Goal: Use online tool/utility: Use online tool/utility

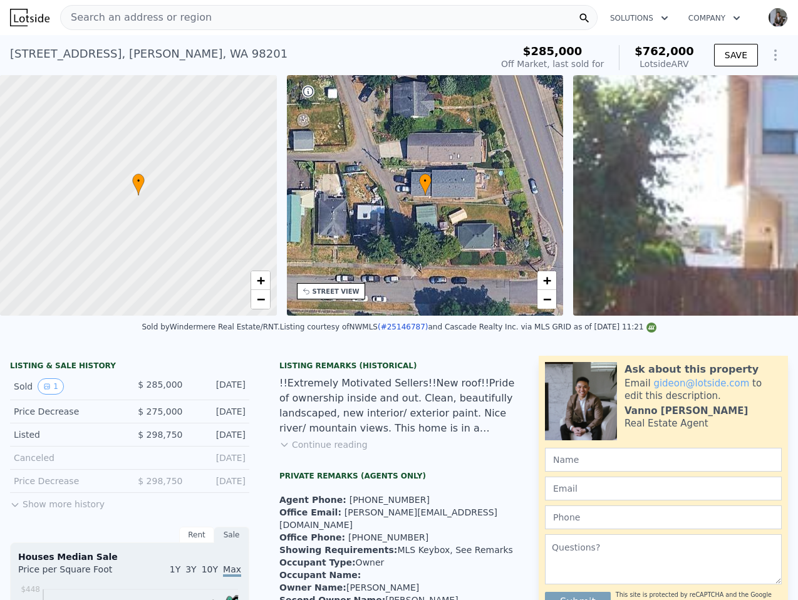
click at [349, 9] on div "Search an address or region" at bounding box center [328, 17] width 537 height 25
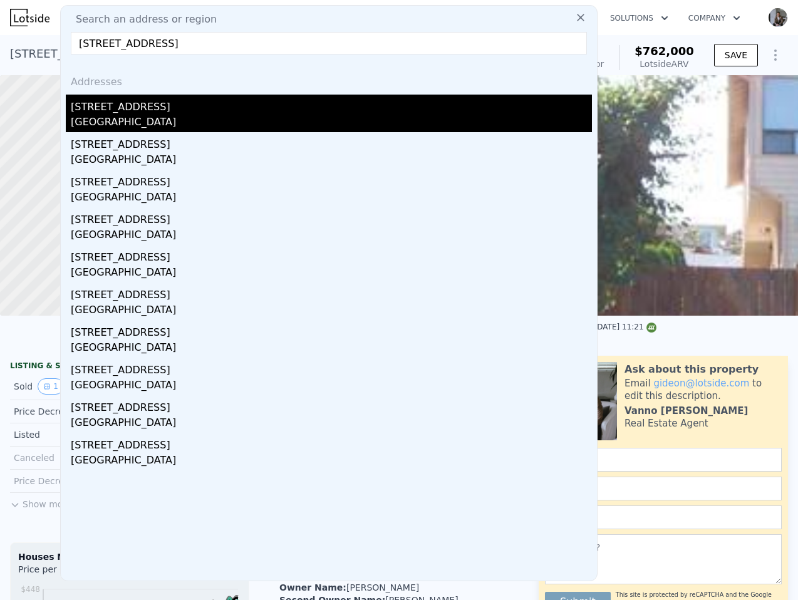
type input "[STREET_ADDRESS]"
click at [179, 110] on div "[STREET_ADDRESS]" at bounding box center [331, 105] width 521 height 20
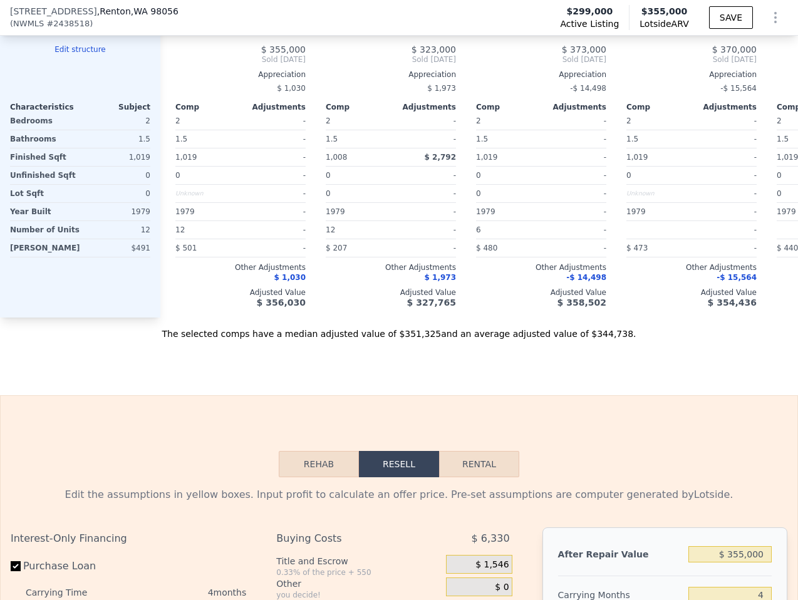
scroll to position [1894, 0]
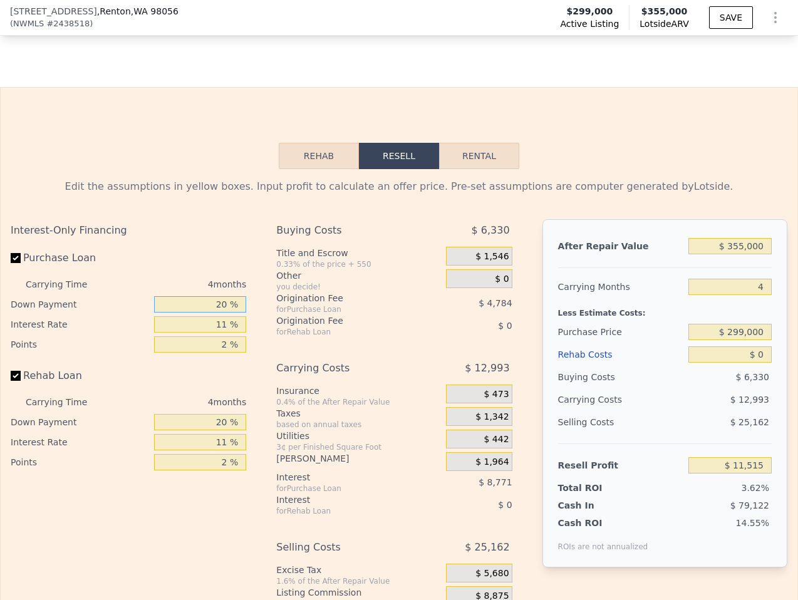
click at [229, 304] on input "20 %" at bounding box center [200, 304] width 92 height 16
click at [229, 303] on input "20 %" at bounding box center [200, 304] width 92 height 16
type input "1 %"
type input "$ 8,299"
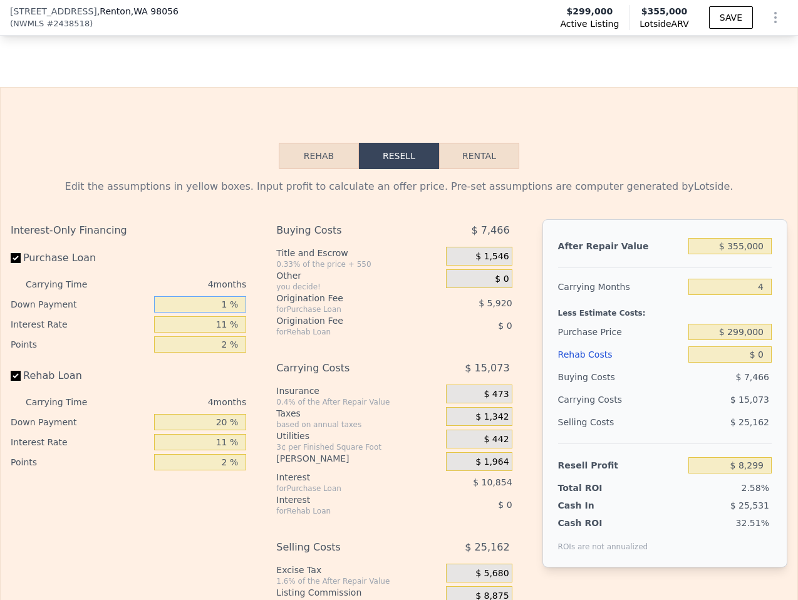
type input "10 %"
type input "$ 9,821"
type input "10 %"
type input "1 %"
type input "$ 18,793"
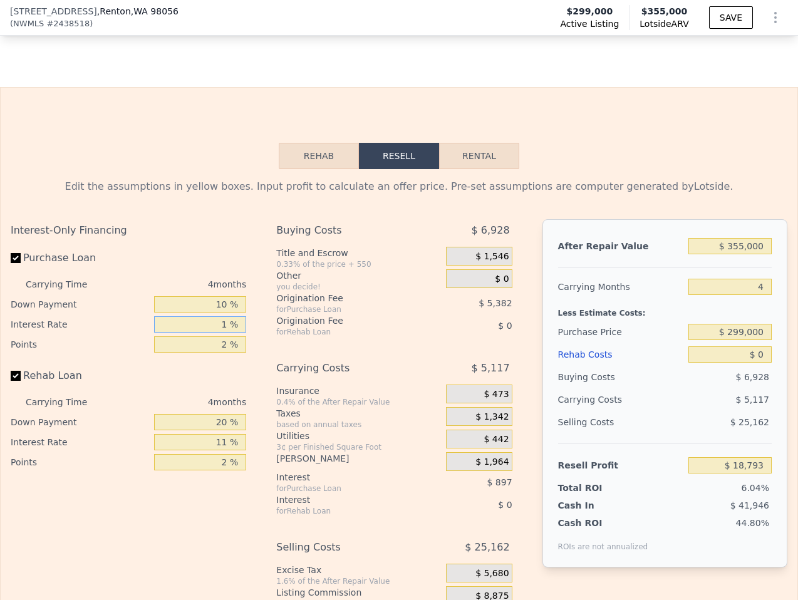
type input "11 %"
type input "$ 9,821"
type input "1 %"
type input "$ 12,512"
type input "1.7 %"
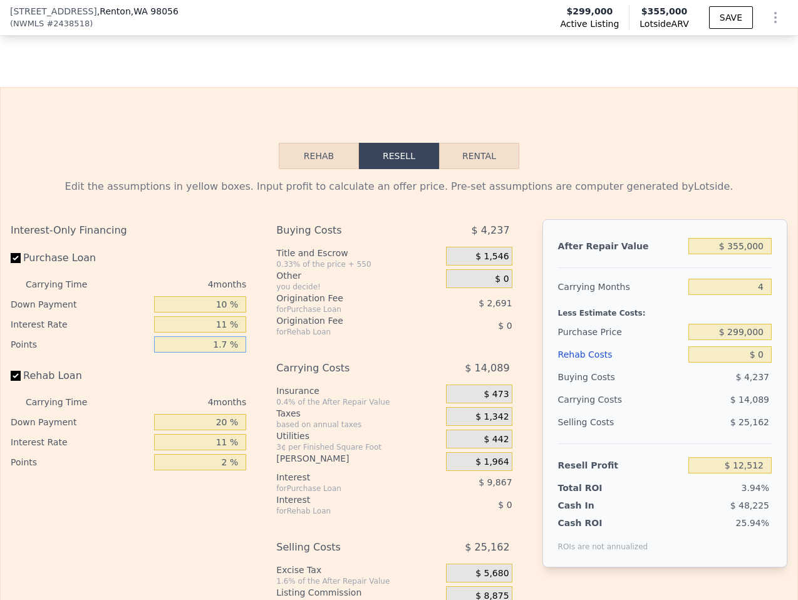
type input "$ 10,628"
type input "1.75 %"
type input "$ 10,494"
type input "1.75 %"
click at [228, 418] on input "-1 %" at bounding box center [200, 422] width 92 height 16
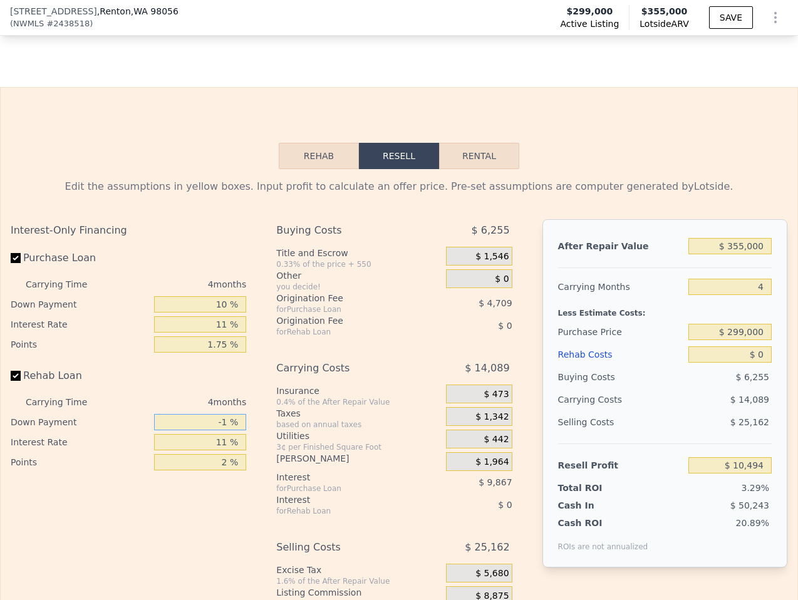
click at [228, 418] on input "-1 %" at bounding box center [200, 422] width 92 height 16
type input "10 %"
type input "11 %"
type input "1.75 %"
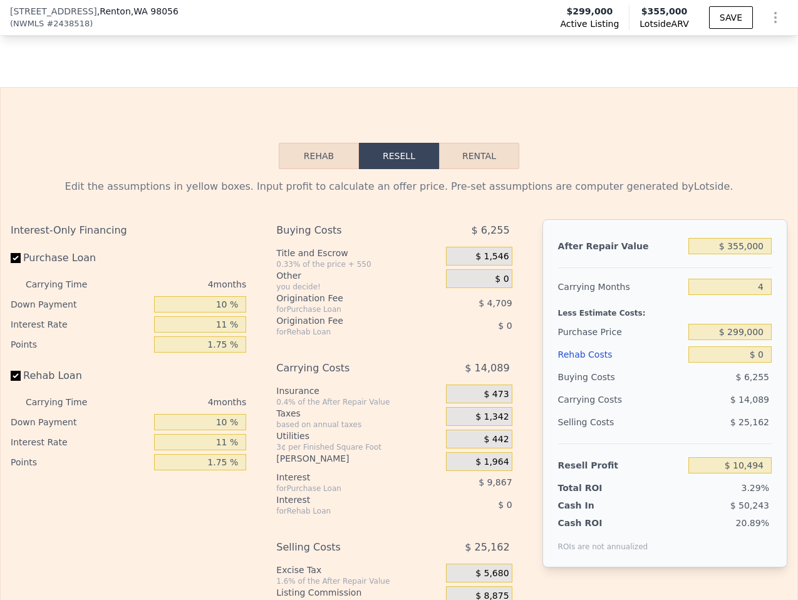
click at [379, 338] on div "Buying Costs $ 6,255 Title and Escrow 0.33% of the price + 550 $ 1,546 Other yo…" at bounding box center [393, 436] width 235 height 434
drag, startPoint x: 379, startPoint y: 338, endPoint x: 407, endPoint y: 331, distance: 29.2
click at [379, 337] on div "Buying Costs $ 6,255 Title and Escrow 0.33% of the price + 550 $ 1,546 Other yo…" at bounding box center [393, 436] width 235 height 434
click at [525, 331] on div "Interest-Only Financing Purchase Loan Carrying Time 4 months Down Payment 10 % …" at bounding box center [399, 436] width 776 height 434
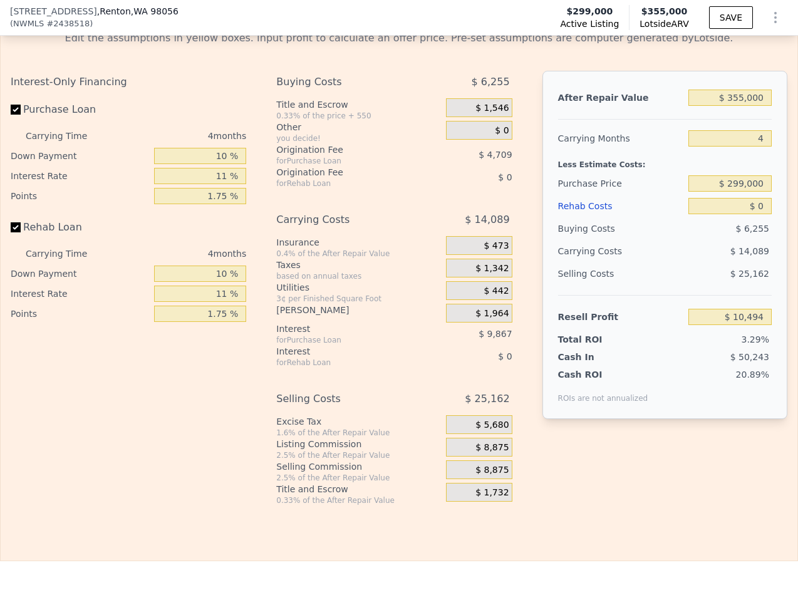
click at [488, 448] on span "$ 8,875" at bounding box center [491, 447] width 33 height 11
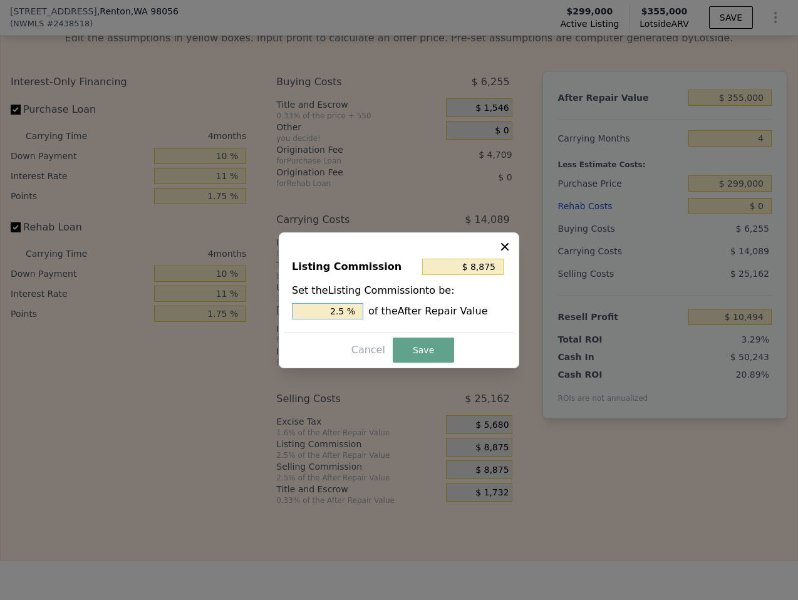
click at [332, 310] on input "2.5 %" at bounding box center [327, 311] width 71 height 16
type input "$ 7,100"
type input "2 %"
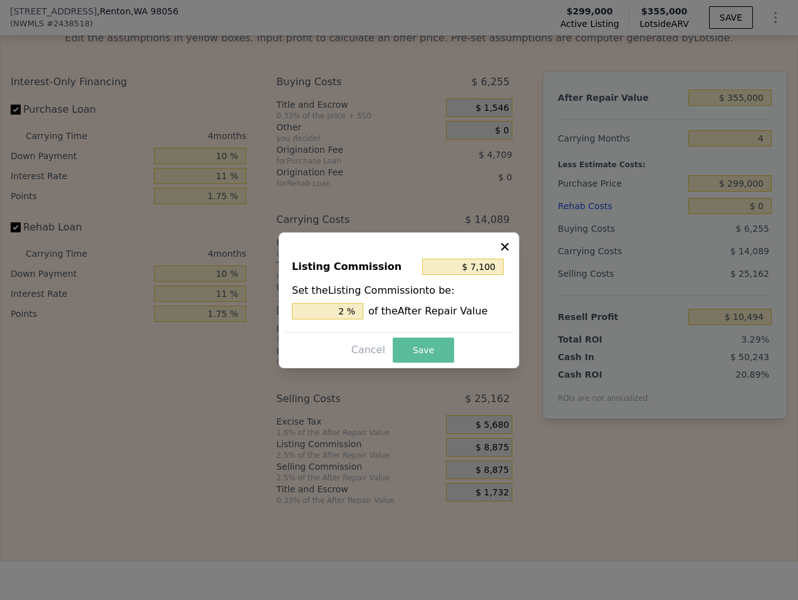
click at [440, 342] on button "Save" at bounding box center [422, 349] width 61 height 25
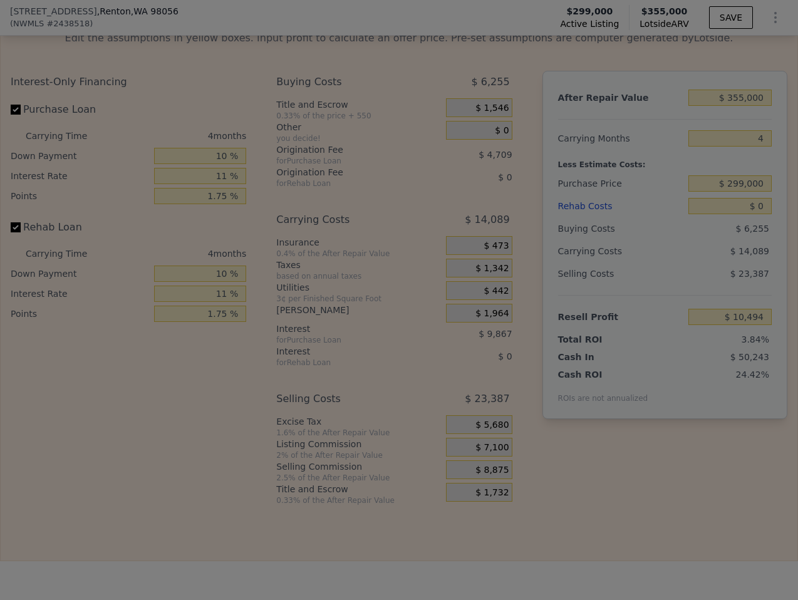
type input "$ 12,269"
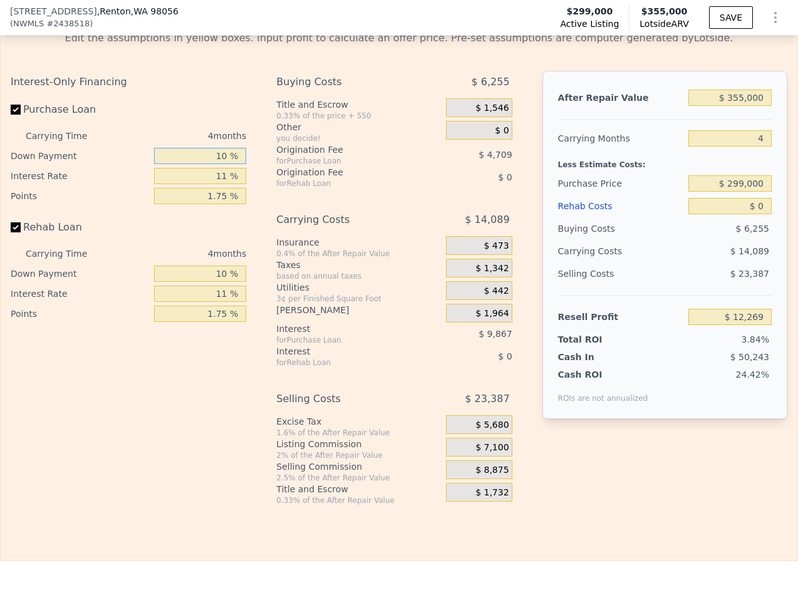
click at [219, 160] on input "10 %" at bounding box center [200, 156] width 92 height 16
type input "0 %"
type input "$ 10,649"
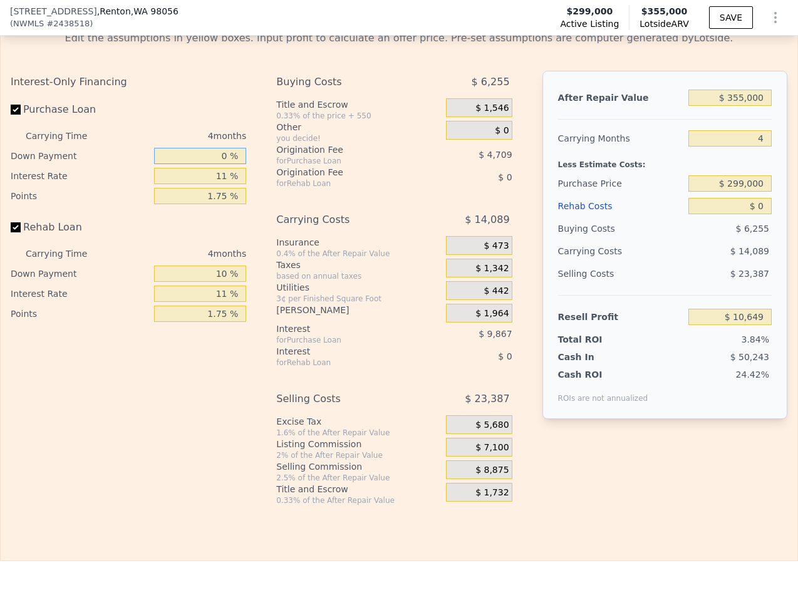
type input "0 %"
type input "8 %"
type input "$ 13,641"
type input "8 %"
click at [211, 153] on input "0 %" at bounding box center [200, 156] width 92 height 16
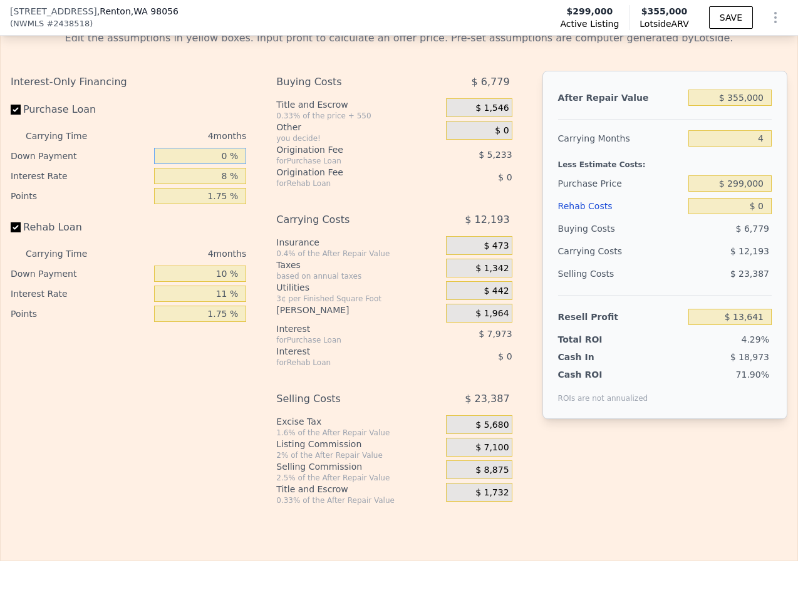
click at [211, 153] on input "0 %" at bounding box center [200, 156] width 92 height 16
type input "1 %"
type input "$ 13,774"
type input "10 %"
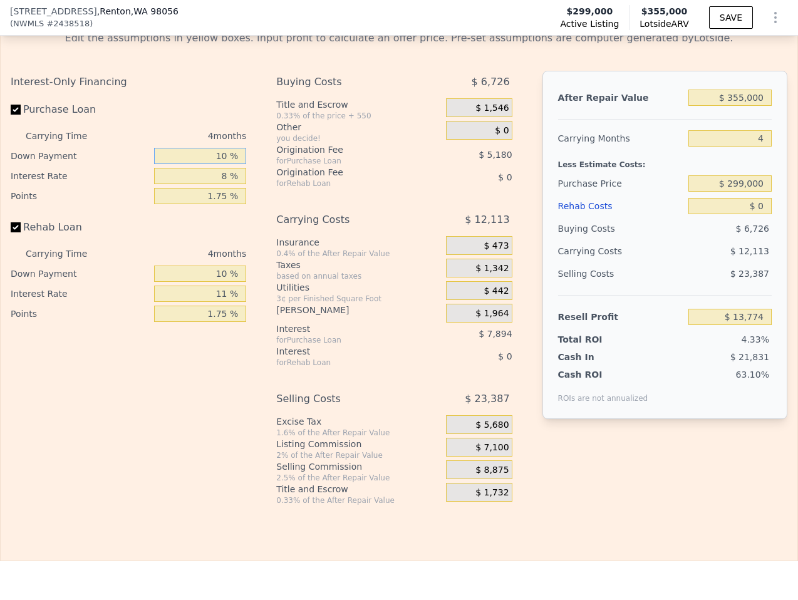
type input "$ 14,961"
type input "10 %"
type input "1 %"
type input "$ 21,241"
type input "11 %"
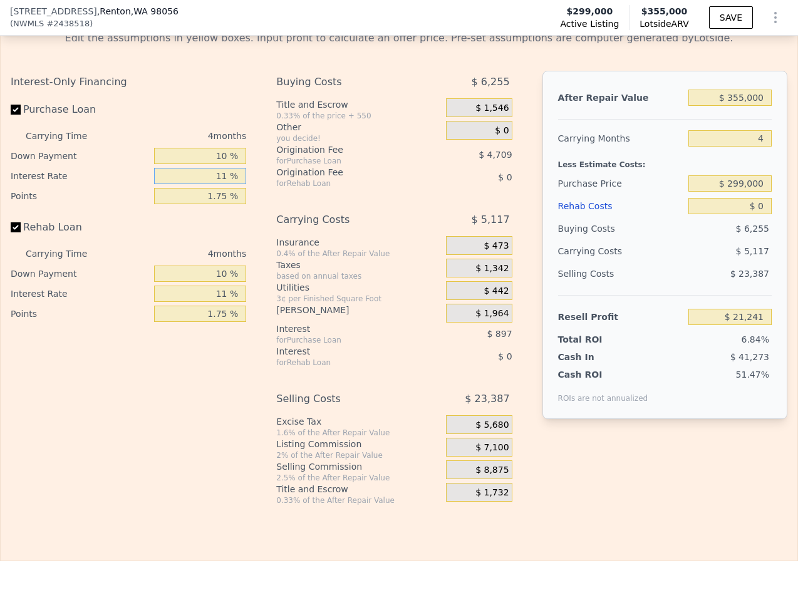
type input "$ 12,269"
type input "11 %"
click at [221, 150] on input "10 %" at bounding box center [200, 156] width 92 height 16
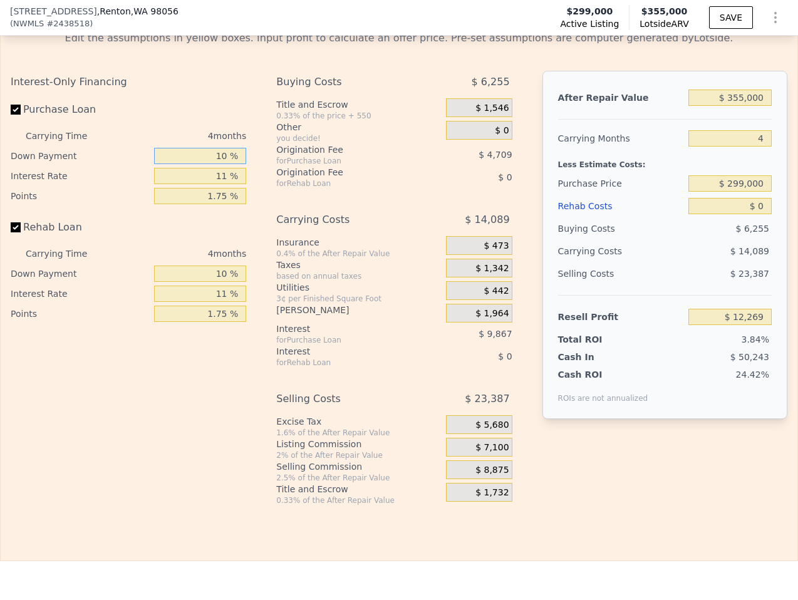
type input "8 %"
type input "$ 11,944"
type input "8 %"
type input "0 %"
type input "$ 22,032"
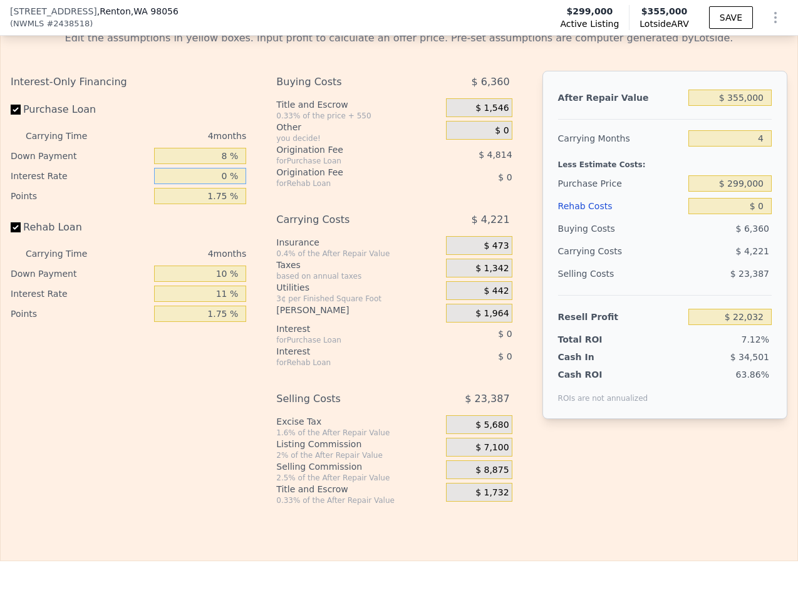
type input "0 %"
type input "$ 26,846"
type input "0 %"
click at [205, 265] on input "10 %" at bounding box center [200, 273] width 92 height 16
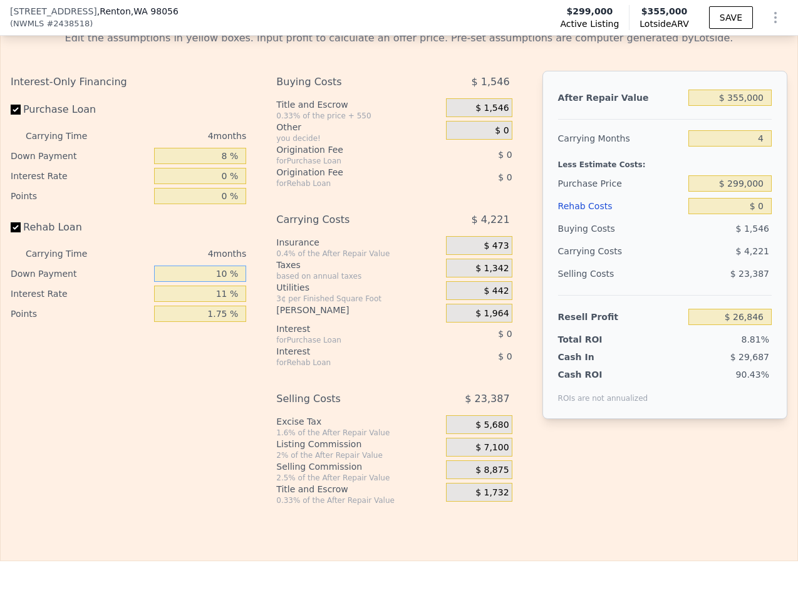
click at [205, 265] on input "10 %" at bounding box center [200, 273] width 92 height 16
type input "8 %"
type input "-"
type input "0 %"
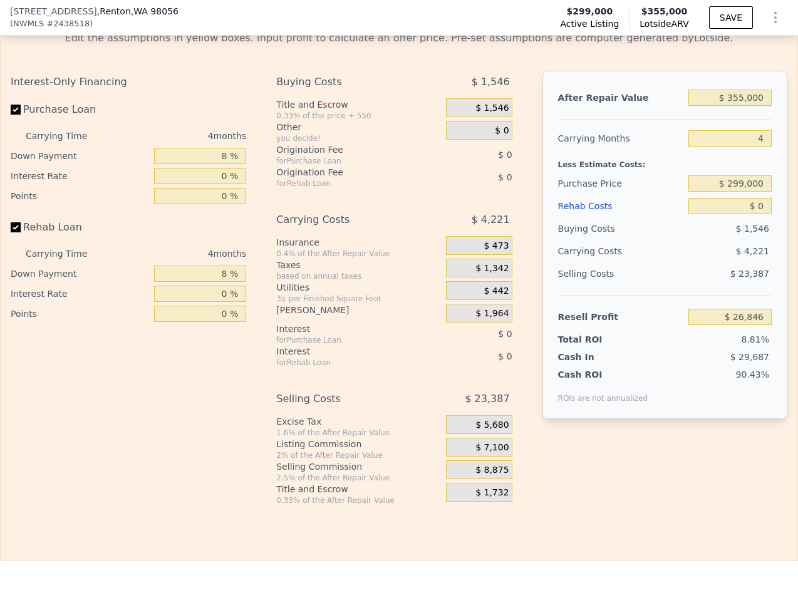
click at [727, 219] on div "$ 1,546" at bounding box center [729, 228] width 83 height 23
click at [753, 207] on input "$ 0" at bounding box center [729, 206] width 83 height 16
type input "$ 3"
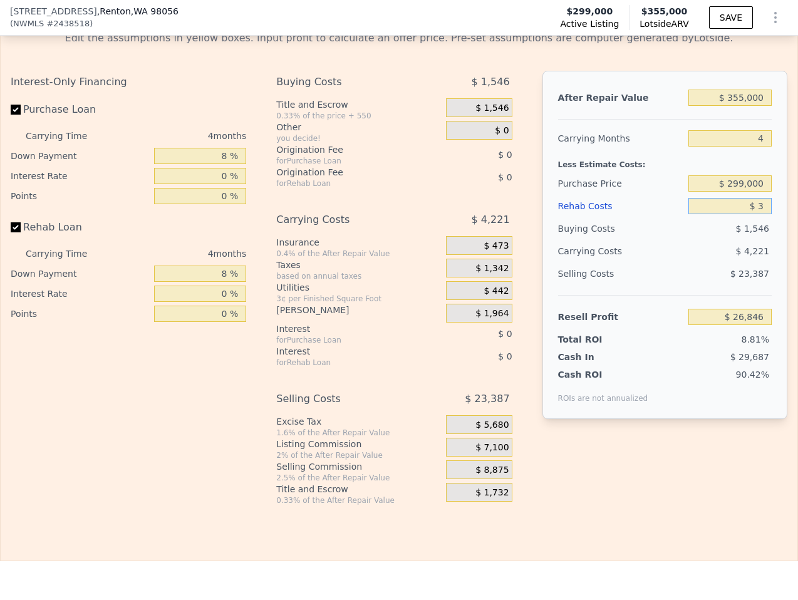
type input "$ 26,843"
type input "$ 35"
type input "$ 26,811"
type input "$ 350"
type input "$ 26,496"
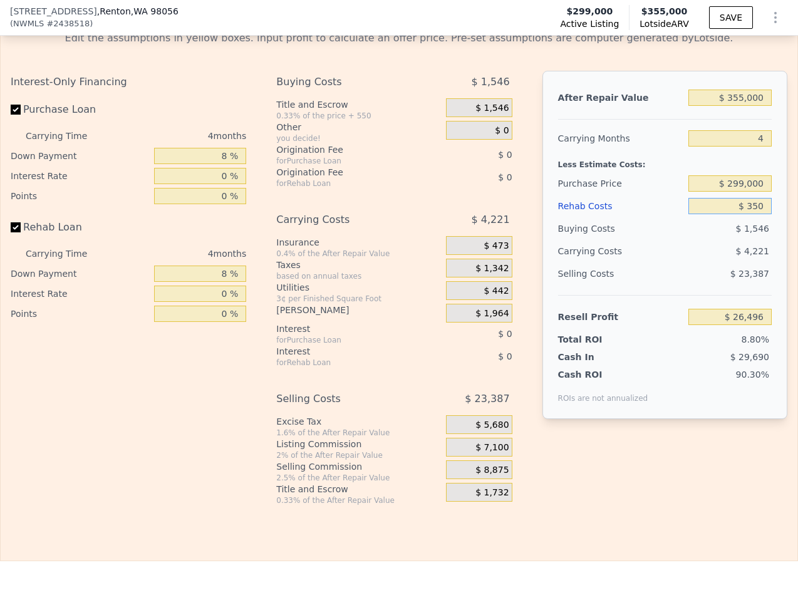
type input "$ 3,500"
type input "$ 23,346"
type input "$ 35,000"
type input "-$ 8,154"
type input "$ 35,000"
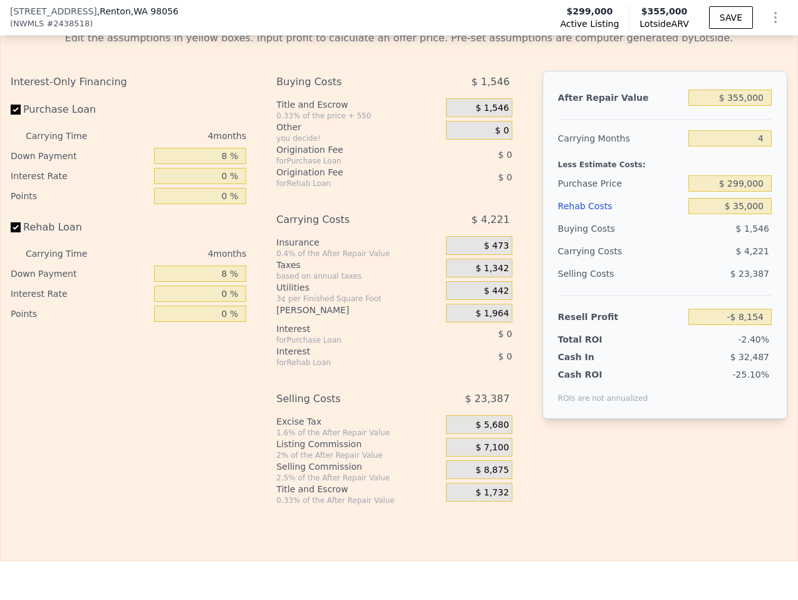
click at [697, 240] on div "$ 4,221" at bounding box center [705, 251] width 131 height 23
click at [501, 128] on span "$ 0" at bounding box center [502, 130] width 14 height 11
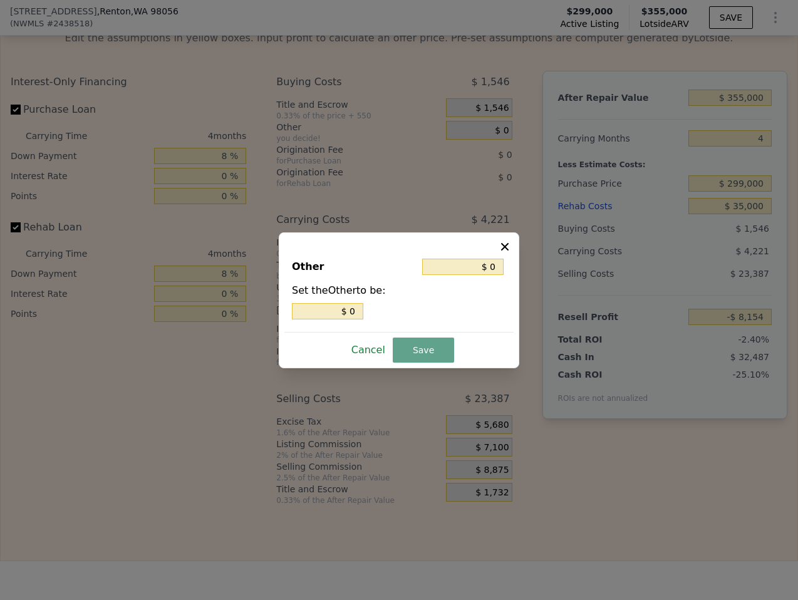
click at [371, 343] on button "Cancel" at bounding box center [368, 350] width 44 height 20
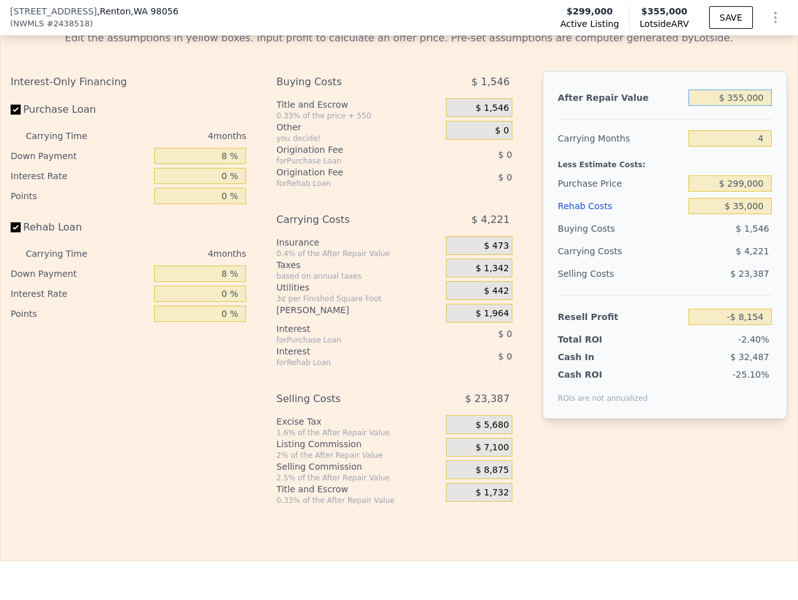
click at [735, 90] on input "$ 355,000" at bounding box center [729, 98] width 83 height 16
click at [741, 178] on input "$ 299,000" at bounding box center [729, 183] width 83 height 16
click at [767, 91] on input "$ 355,000" at bounding box center [729, 98] width 83 height 16
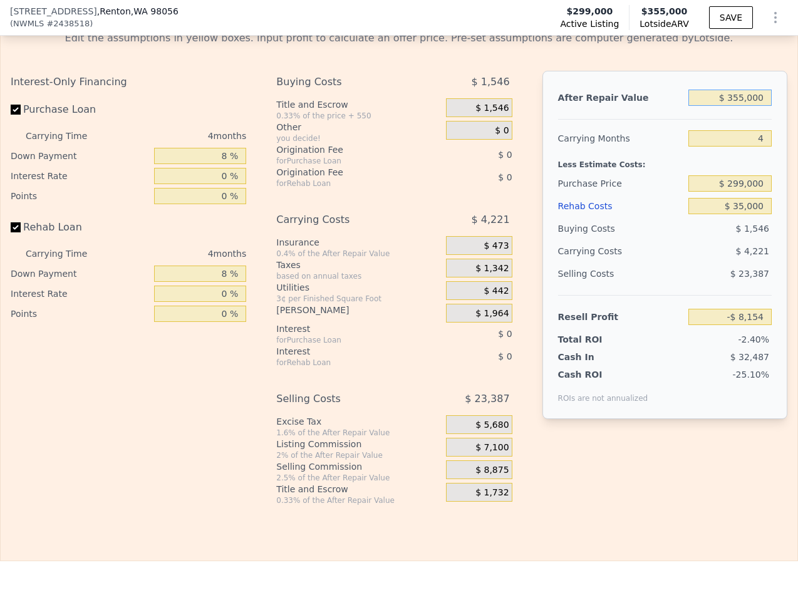
click at [767, 91] on input "$ 355,000" at bounding box center [729, 98] width 83 height 16
type input "$ 3"
type input "-$ 339,841"
type input "$ 35"
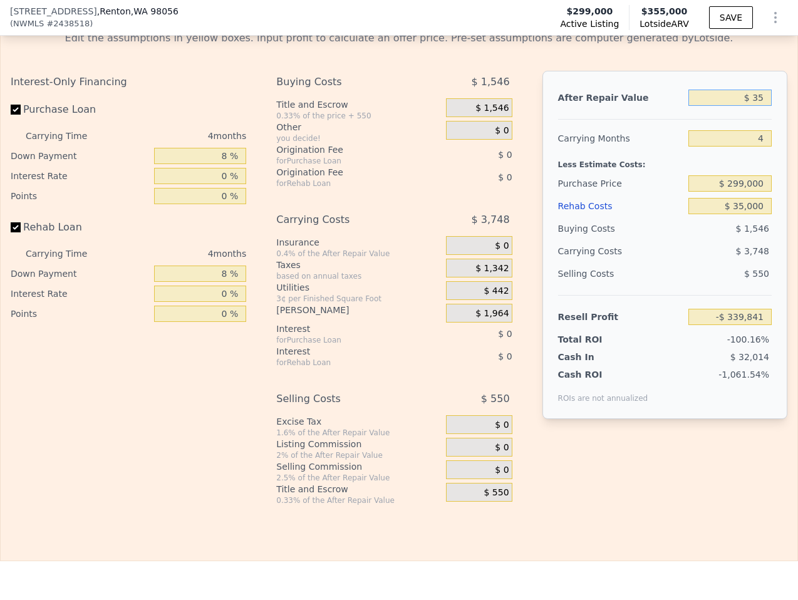
type input "-$ 339,812"
type input "$ 350"
type input "-$ 339,517"
type input "$ 3,500"
type input "-$ 336,575"
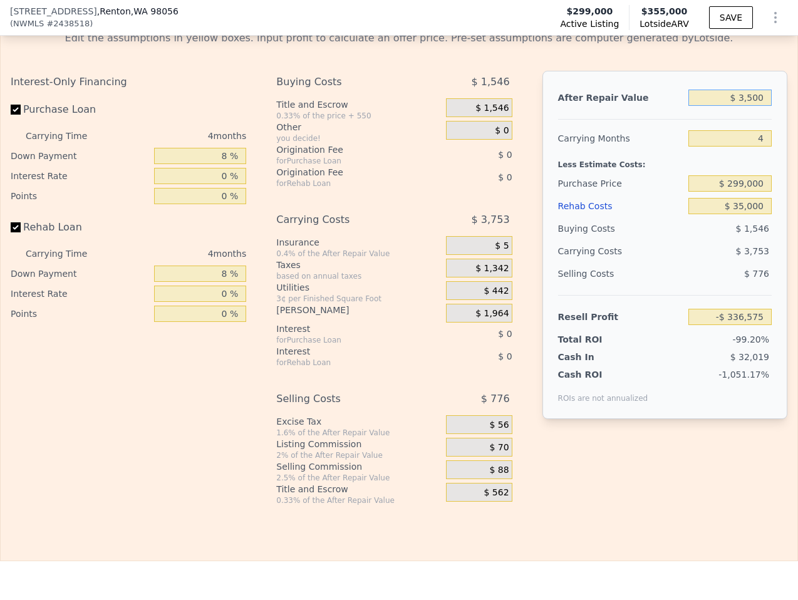
type input "$ 35,000"
type input "-$ 307,143"
type input "$ 350,000"
type input "-$ 12,827"
type input "$ 350,000"
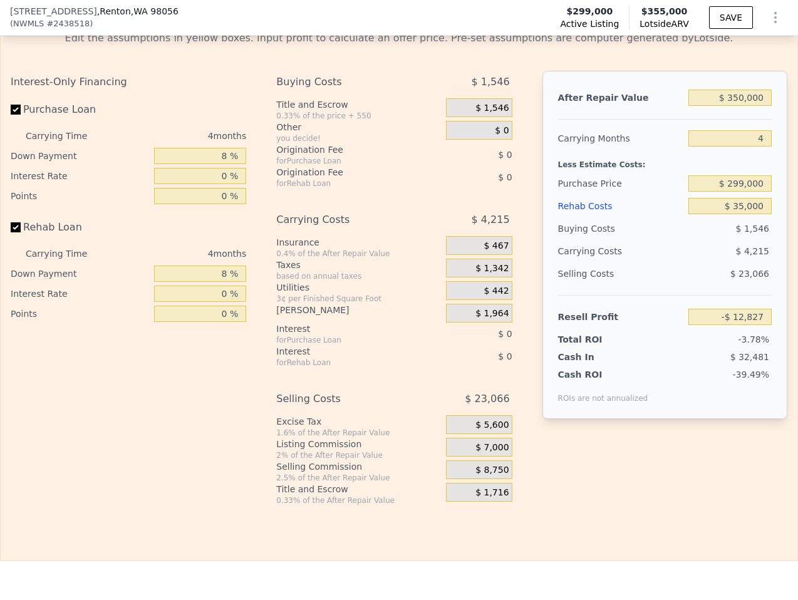
drag, startPoint x: 751, startPoint y: 257, endPoint x: 750, endPoint y: 248, distance: 8.9
click at [751, 255] on div "$ 4,215" at bounding box center [705, 251] width 131 height 23
click at [754, 190] on div "$ 299,000" at bounding box center [729, 183] width 83 height 23
click at [754, 189] on div "$ 299,000" at bounding box center [729, 183] width 83 height 23
click at [754, 187] on input "$ 299,000" at bounding box center [729, 183] width 83 height 16
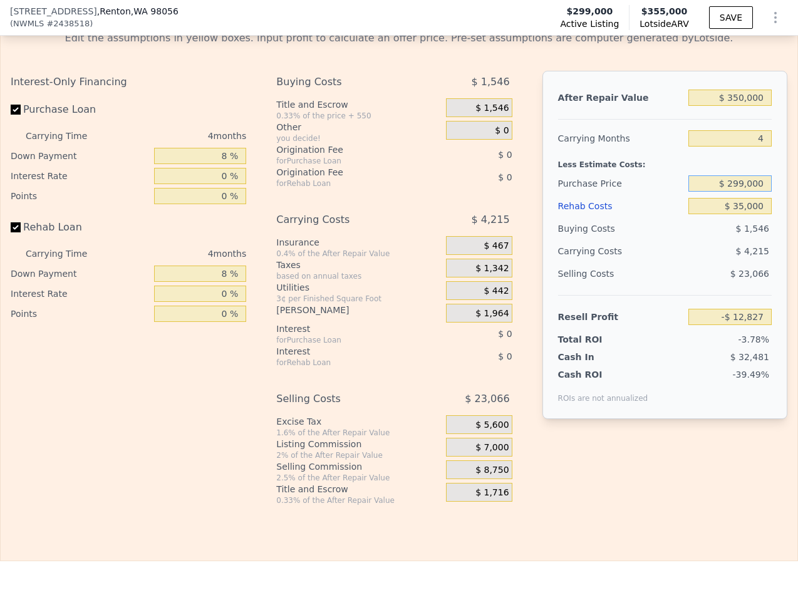
click at [754, 187] on input "$ 299,000" at bounding box center [729, 183] width 83 height 16
type input "$ 275,000"
click at [691, 254] on div "$ 4,215" at bounding box center [705, 251] width 131 height 23
type input "$ 11,253"
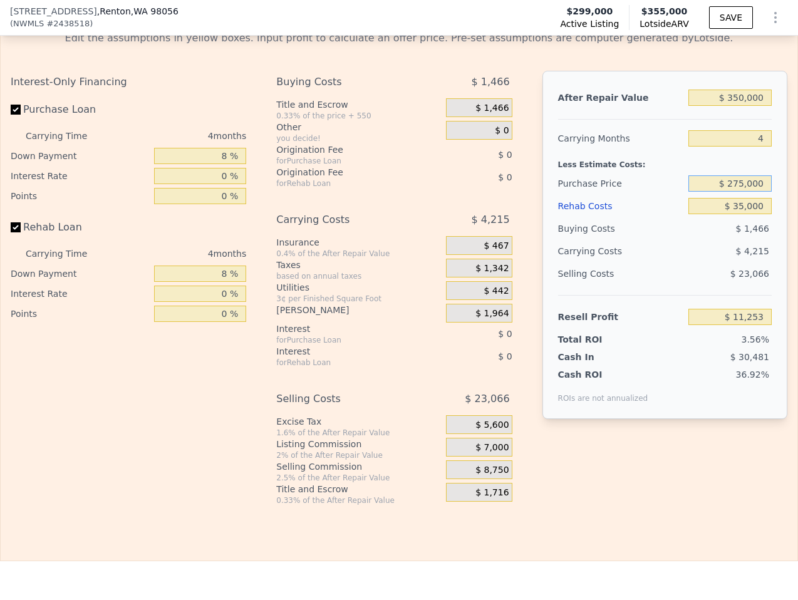
click at [751, 179] on input "$ 275,000" at bounding box center [729, 183] width 83 height 16
type input "$ 250,000"
click at [718, 233] on div "$ 1,466" at bounding box center [729, 228] width 83 height 23
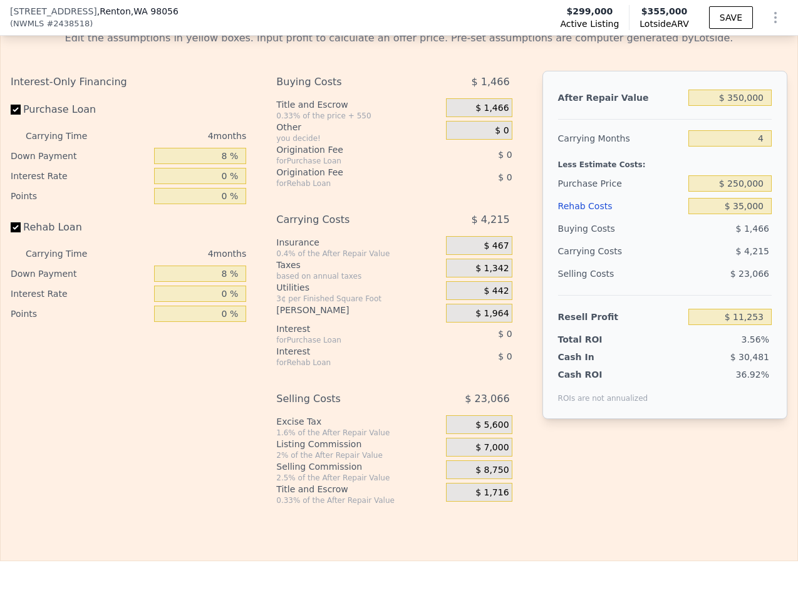
type input "$ 36,336"
click at [662, 210] on div "Rehab Costs" at bounding box center [620, 206] width 125 height 23
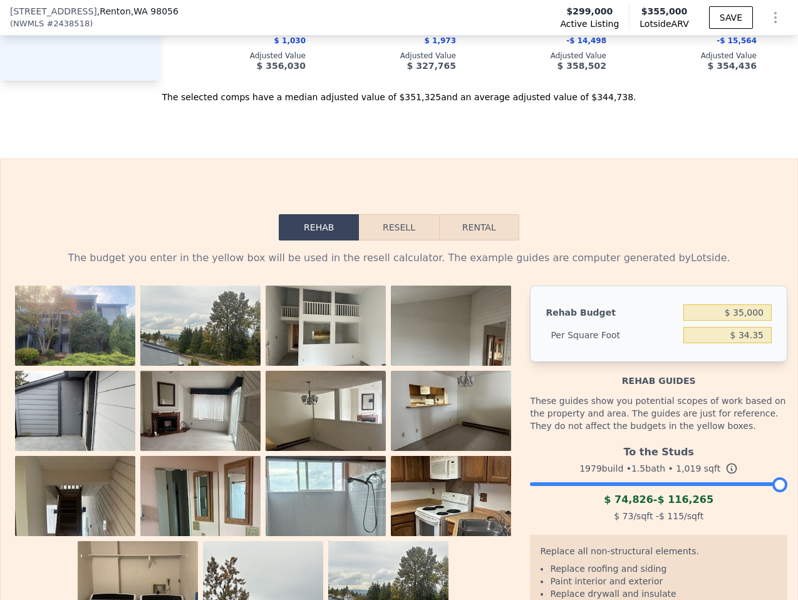
scroll to position [1825, 0]
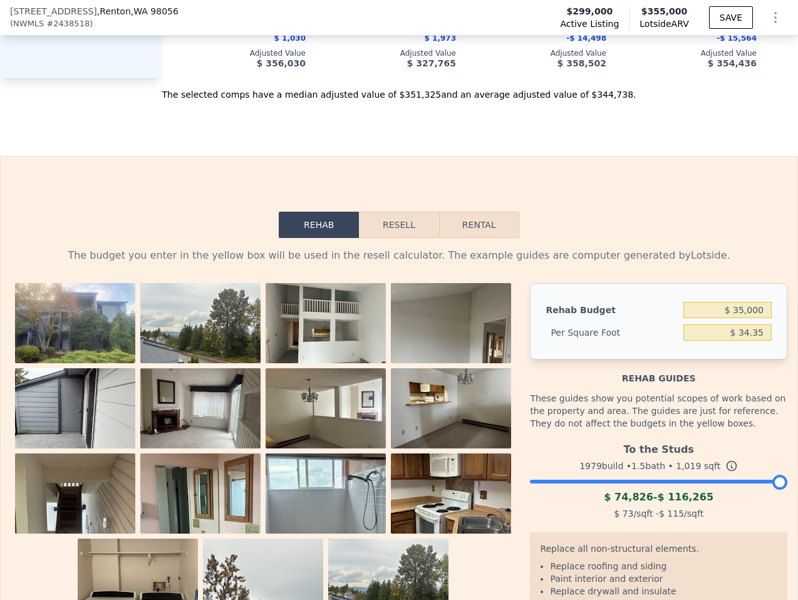
click at [387, 222] on button "Resell" at bounding box center [399, 225] width 80 height 26
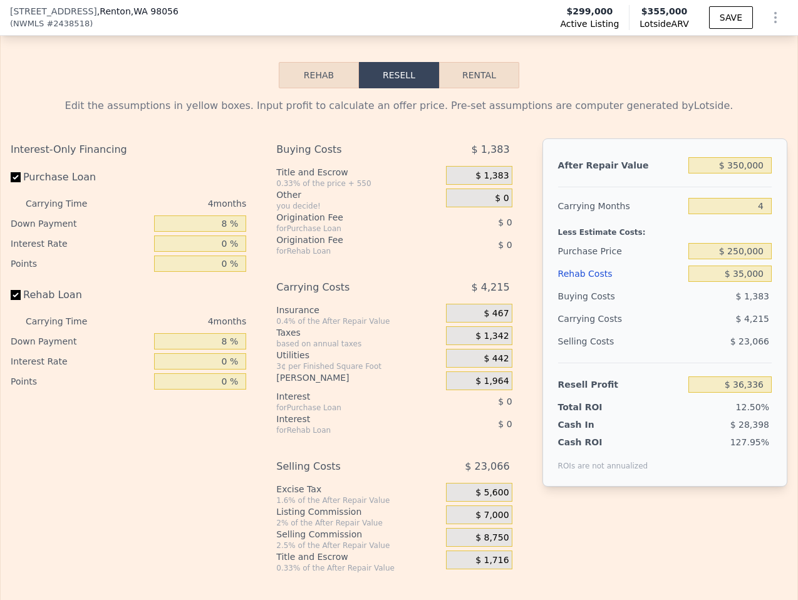
scroll to position [1986, 0]
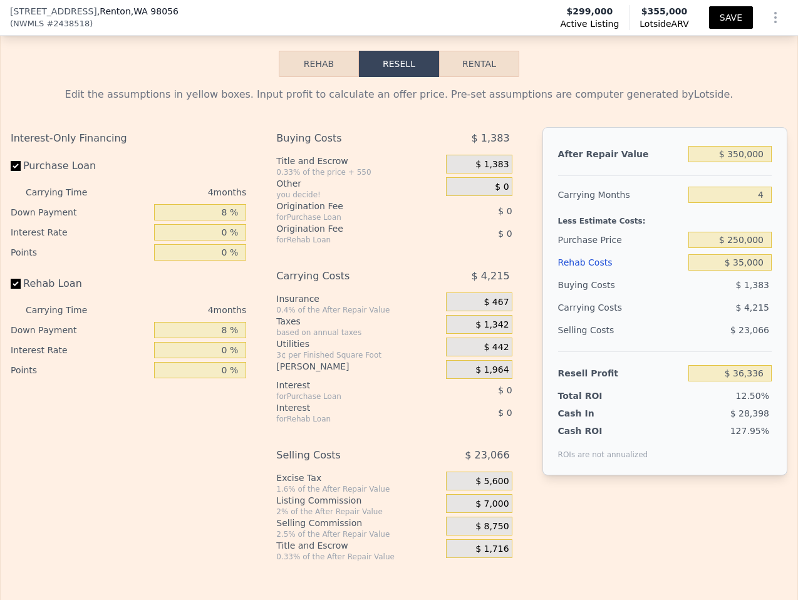
click at [740, 14] on button "SAVE" at bounding box center [731, 17] width 44 height 23
click at [759, 191] on input "4" at bounding box center [729, 195] width 83 height 16
type input "5"
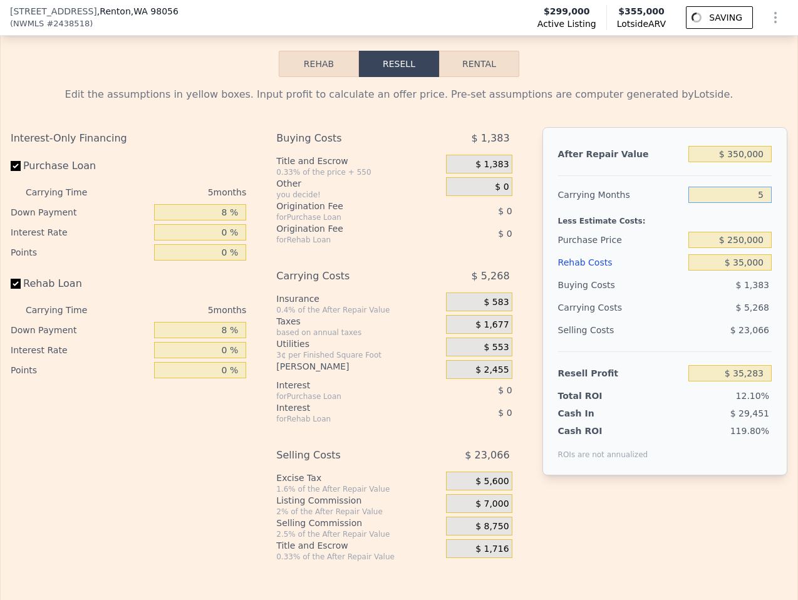
type input "$ 35,283"
type input "5"
click at [627, 261] on div "Rehab Costs" at bounding box center [620, 262] width 125 height 23
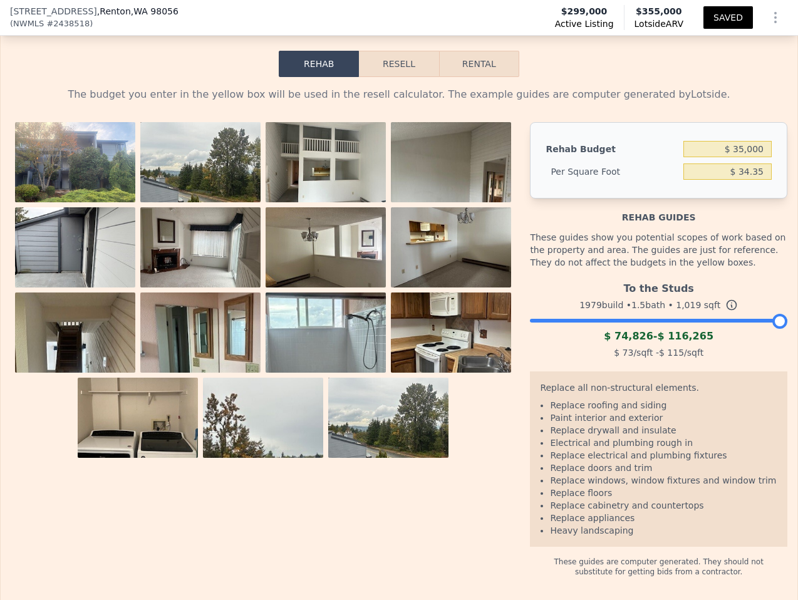
click at [409, 53] on button "Resell" at bounding box center [399, 64] width 80 height 26
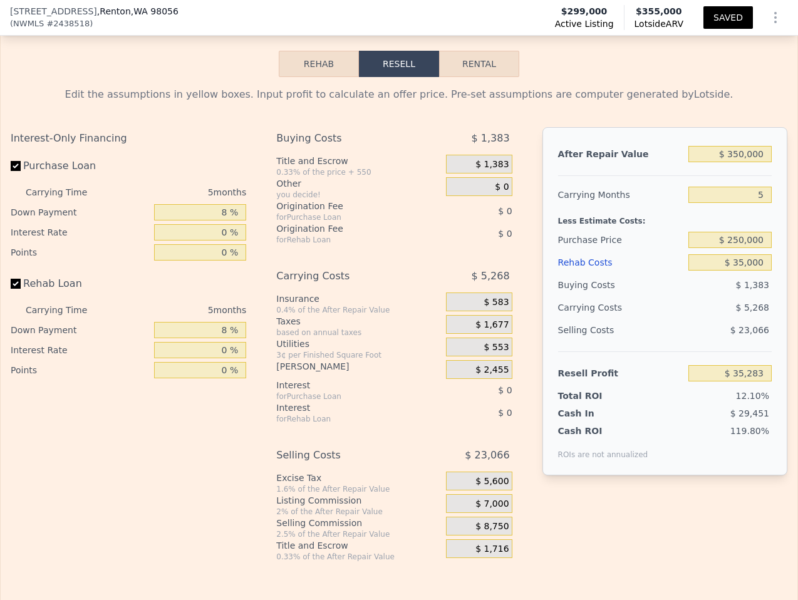
click at [538, 249] on div "Interest-Only Financing Purchase Loan Carrying Time 5 months Down Payment 8 % I…" at bounding box center [399, 344] width 776 height 434
click at [759, 188] on input "5" at bounding box center [729, 195] width 83 height 16
type input "6"
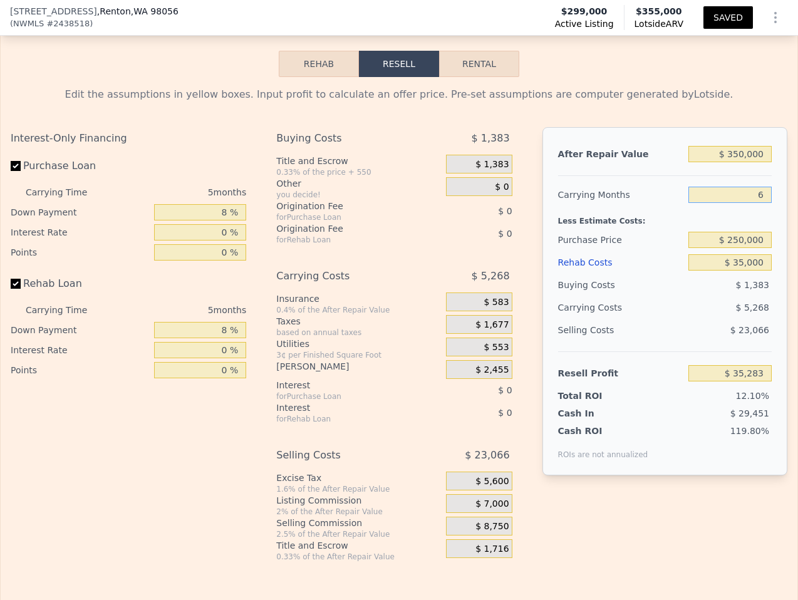
type input "$ 34,229"
type input "6"
click at [721, 305] on div "$ 6,322" at bounding box center [705, 307] width 131 height 23
click at [721, 306] on div "$ 6,322" at bounding box center [705, 307] width 131 height 23
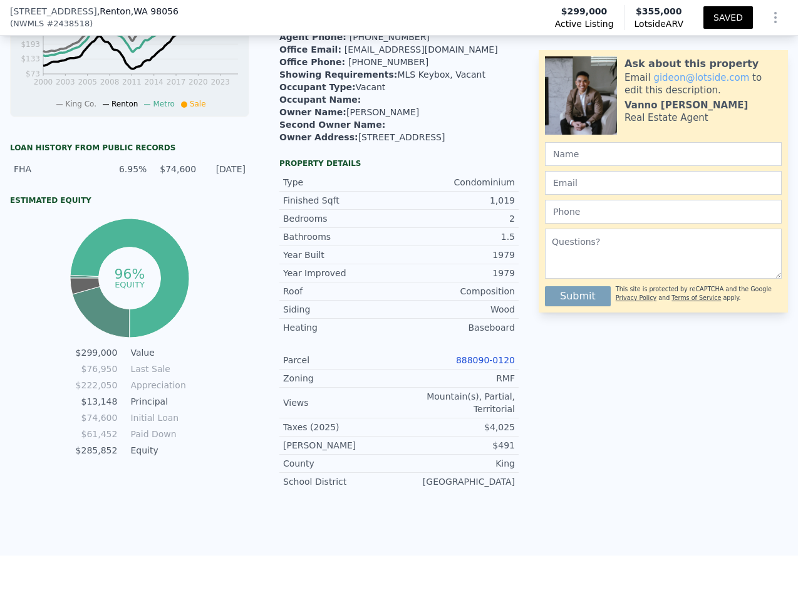
scroll to position [0, 0]
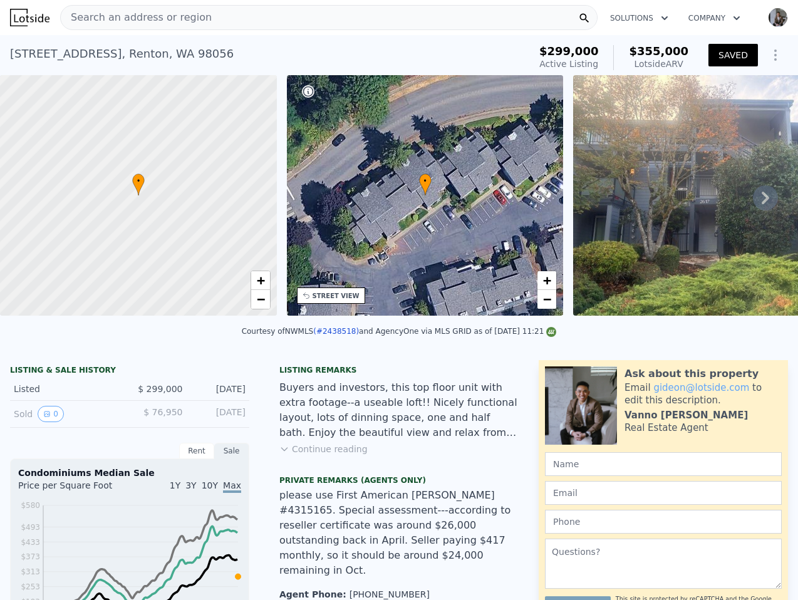
click at [241, 23] on div "Search an address or region" at bounding box center [328, 17] width 537 height 25
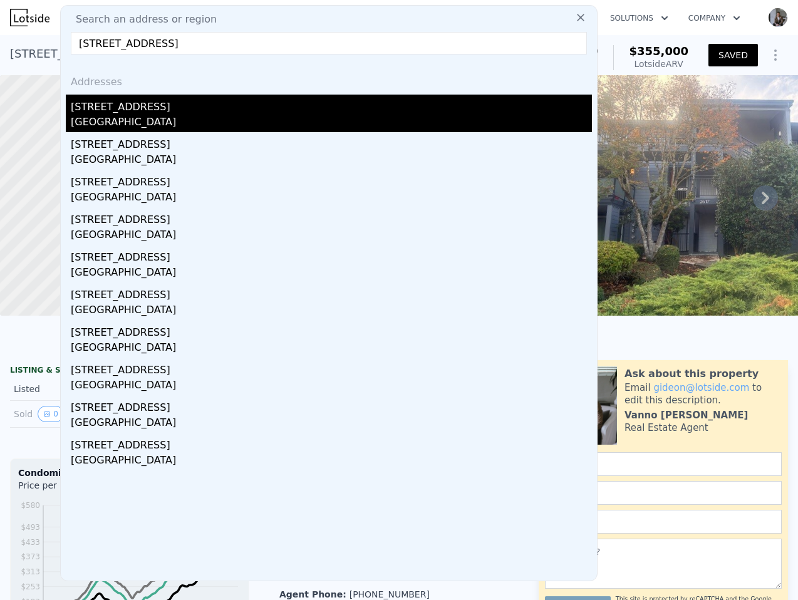
type input "[STREET_ADDRESS]"
click at [259, 116] on div "[GEOGRAPHIC_DATA]" at bounding box center [331, 124] width 521 height 18
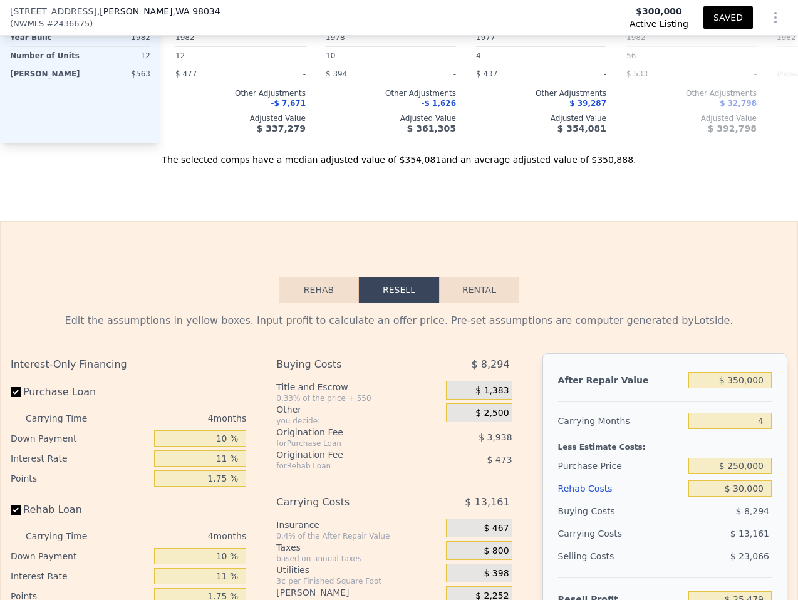
scroll to position [2076, 0]
